Goal: Transaction & Acquisition: Purchase product/service

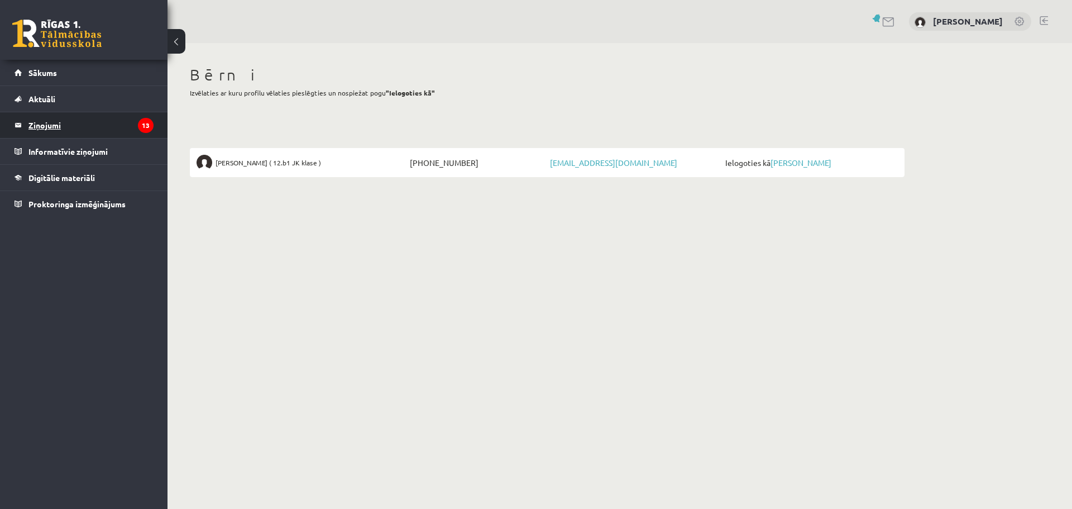
click at [60, 122] on legend "Ziņojumi 13" at bounding box center [90, 125] width 125 height 26
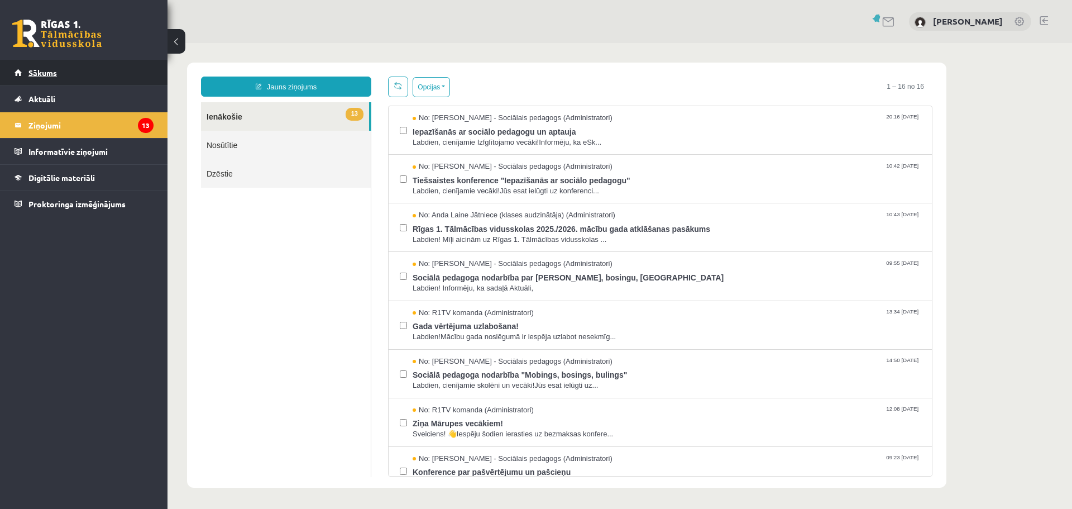
click at [44, 70] on span "Sākums" at bounding box center [42, 73] width 28 height 10
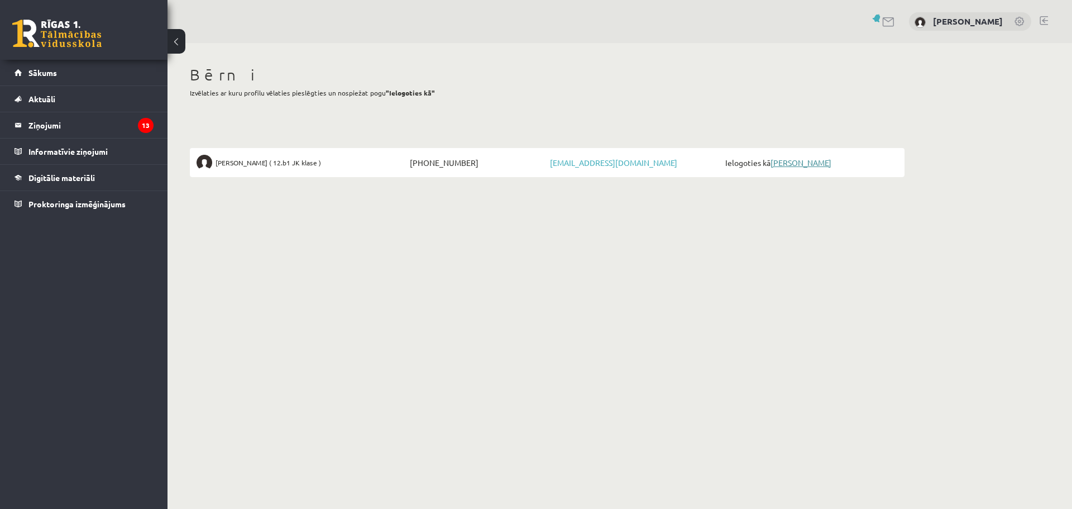
click at [790, 161] on link "[PERSON_NAME]" at bounding box center [801, 163] width 61 height 10
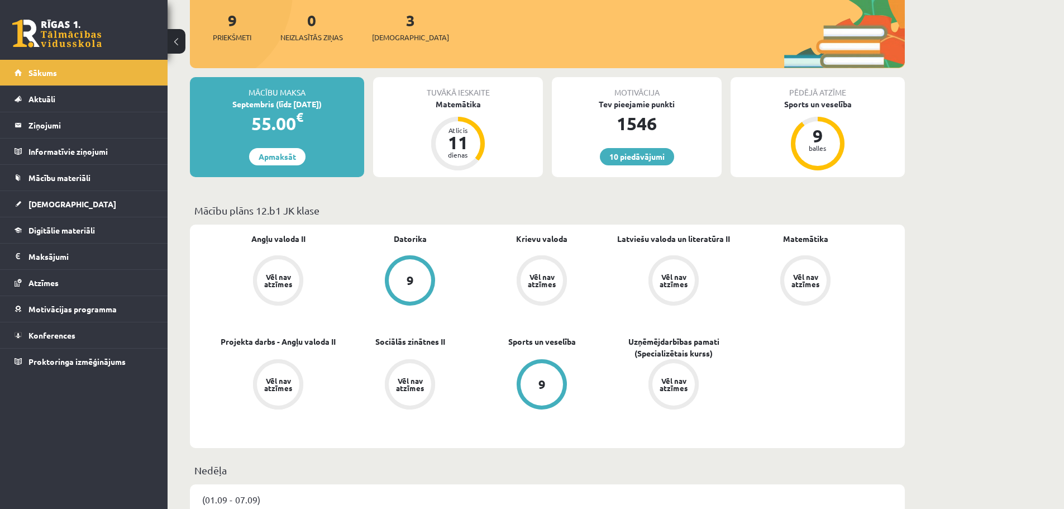
scroll to position [166, 0]
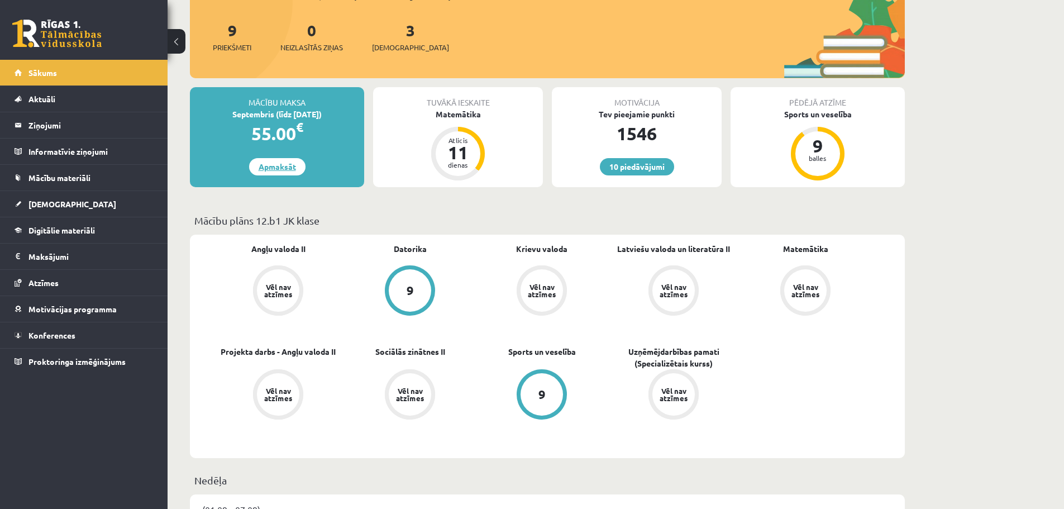
click at [283, 163] on link "Apmaksāt" at bounding box center [277, 166] width 56 height 17
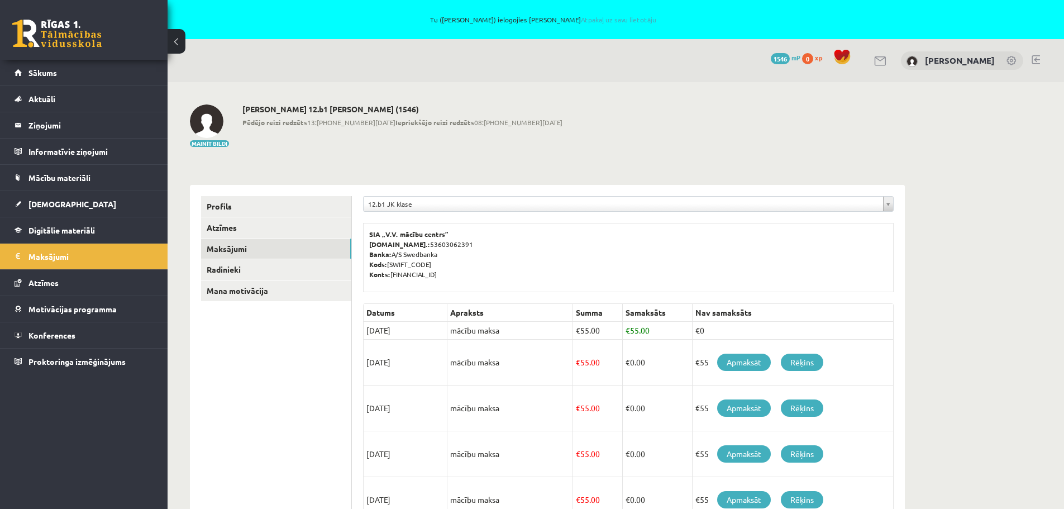
scroll to position [168, 0]
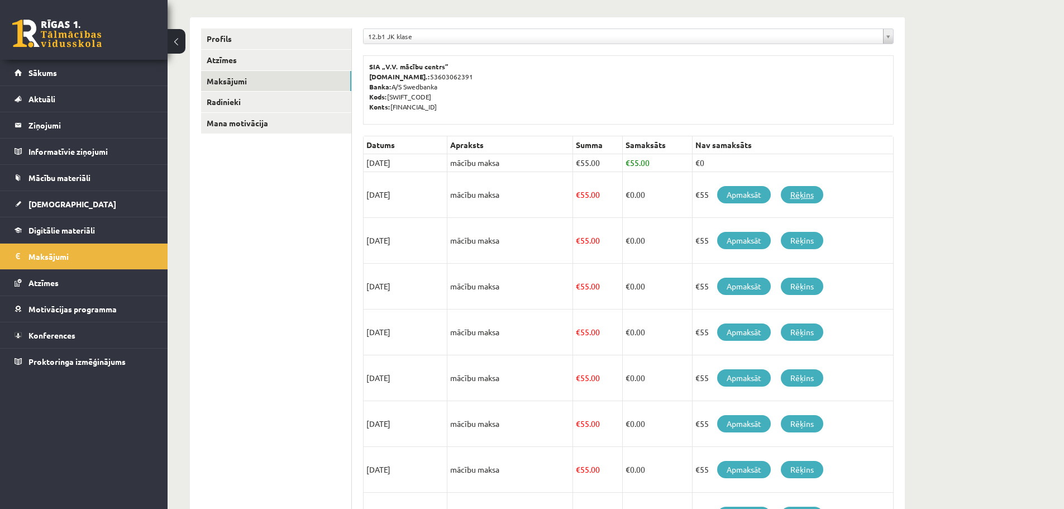
click at [807, 192] on link "Rēķins" at bounding box center [802, 194] width 42 height 17
click at [744, 193] on link "Apmaksāt" at bounding box center [744, 194] width 54 height 17
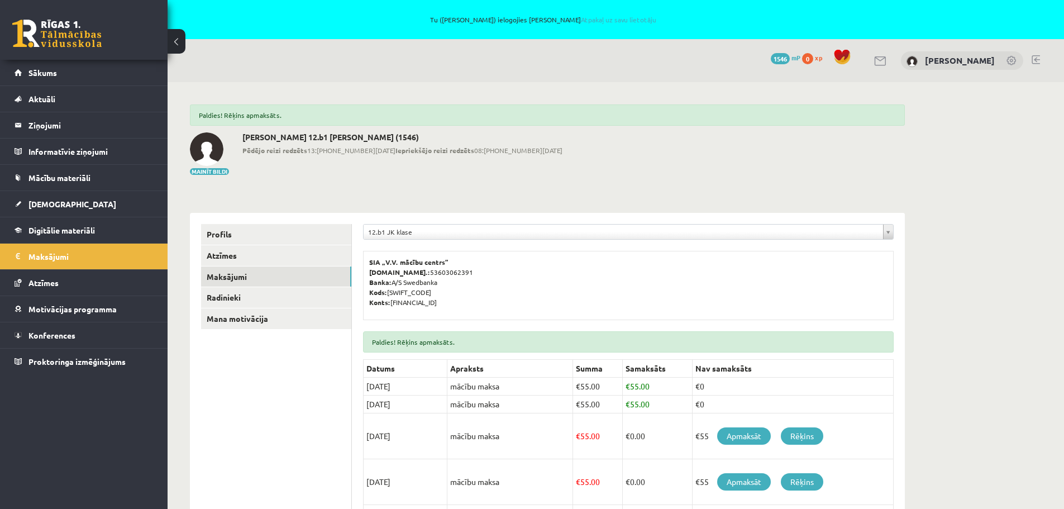
click at [1034, 58] on link at bounding box center [1036, 59] width 8 height 9
